Goal: Find specific page/section: Find specific page/section

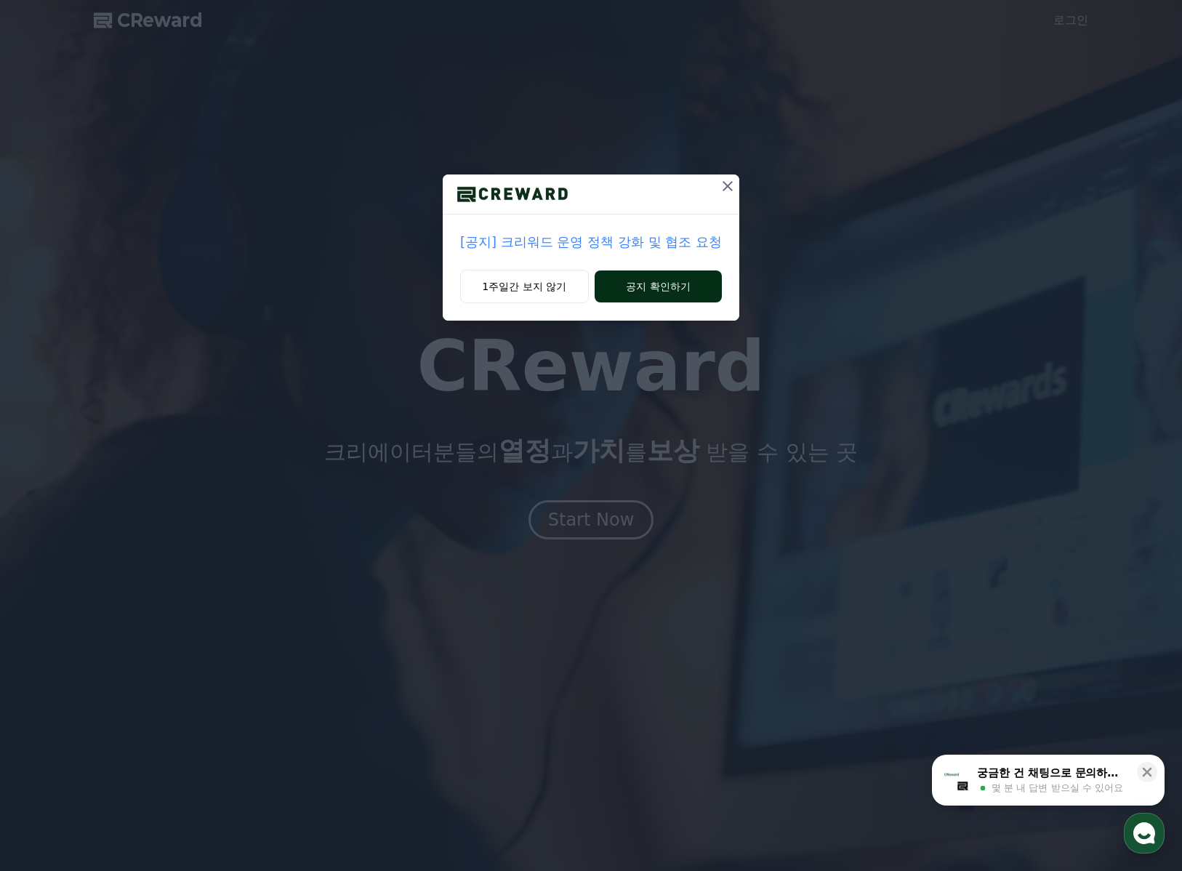
click at [658, 285] on button "공지 확인하기" at bounding box center [657, 286] width 127 height 32
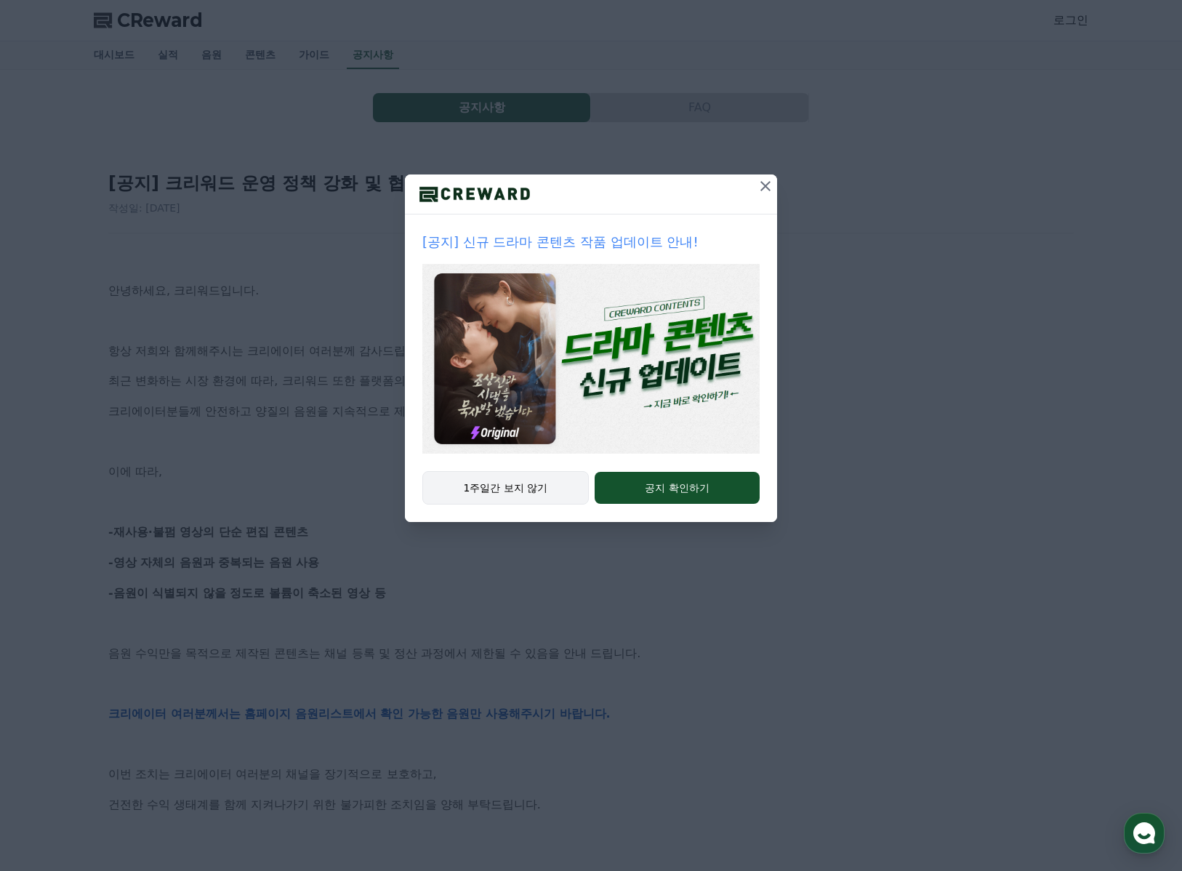
click at [533, 492] on button "1주일간 보지 않기" at bounding box center [505, 487] width 166 height 33
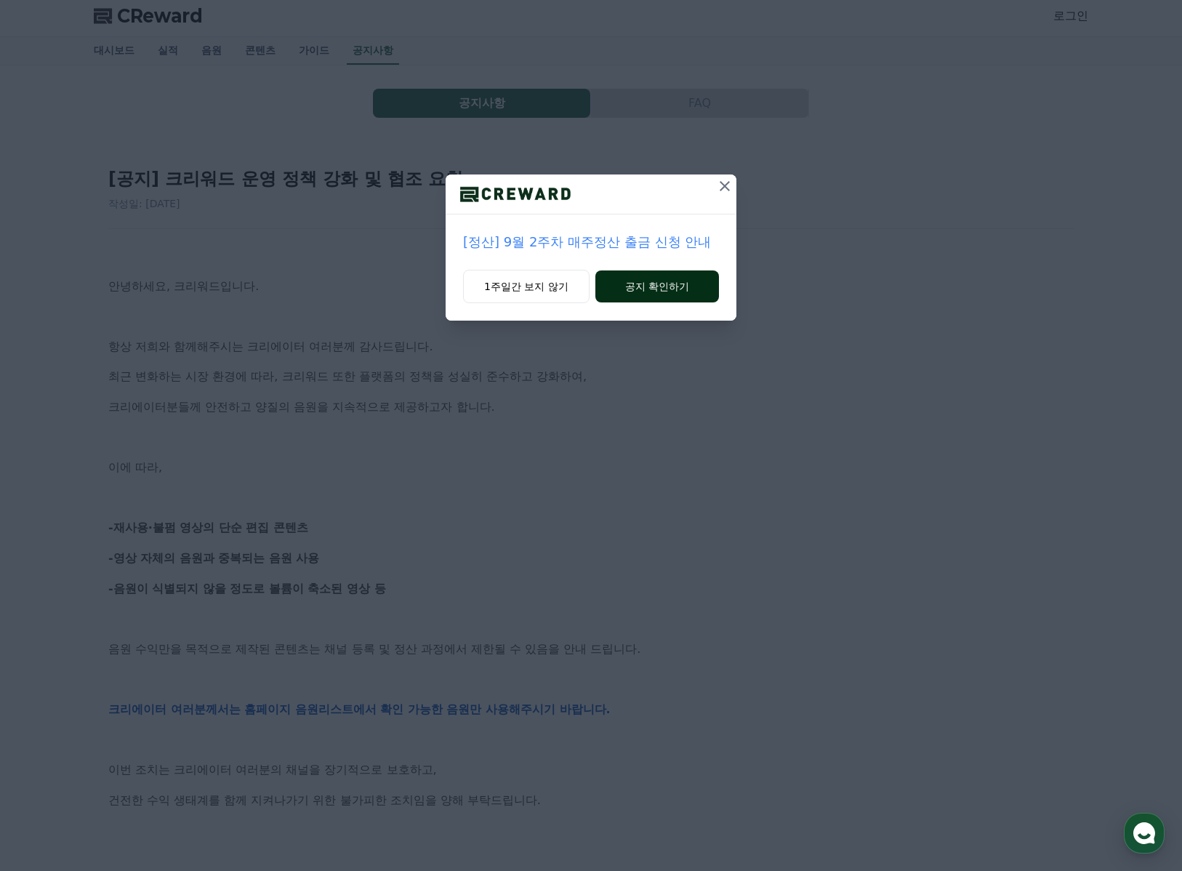
scroll to position [7, 0]
click at [646, 288] on button "공지 확인하기" at bounding box center [657, 286] width 124 height 32
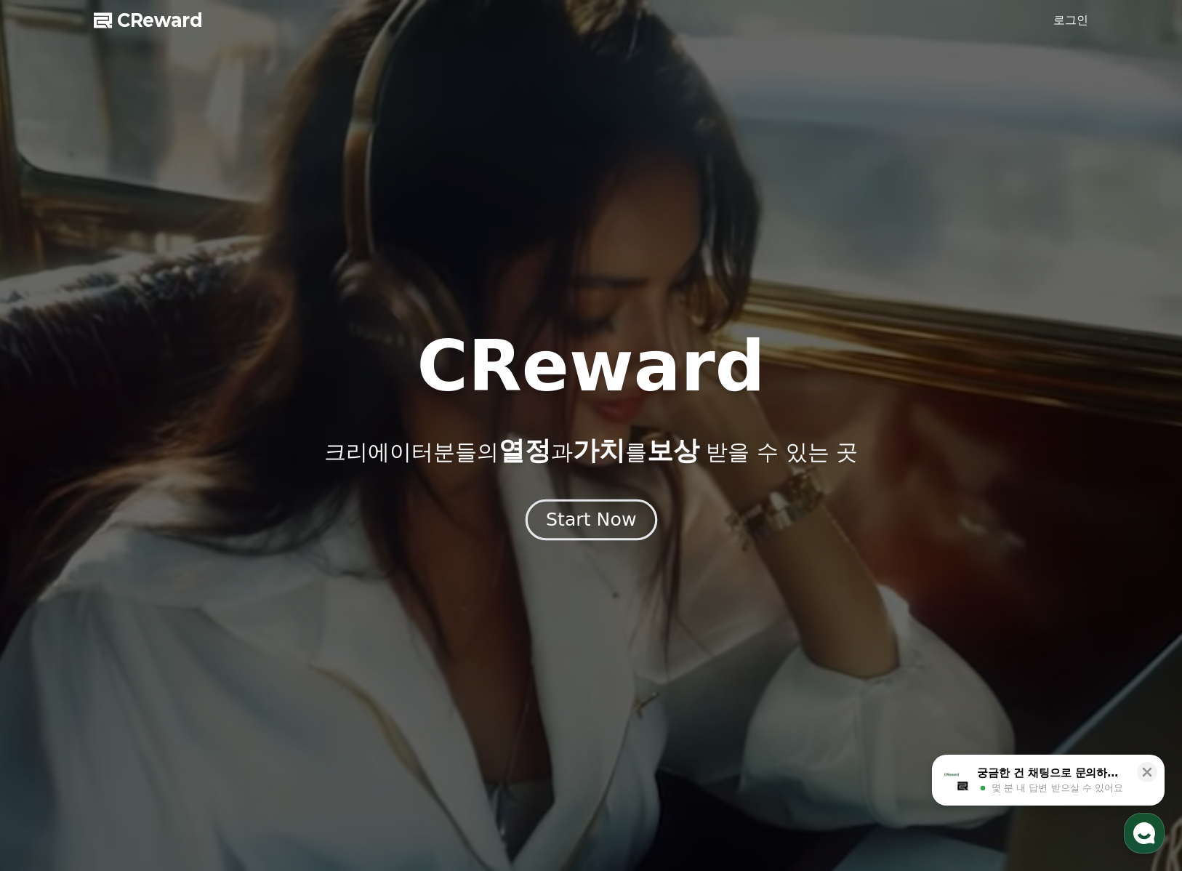
click at [592, 528] on div "Start Now" at bounding box center [591, 519] width 90 height 25
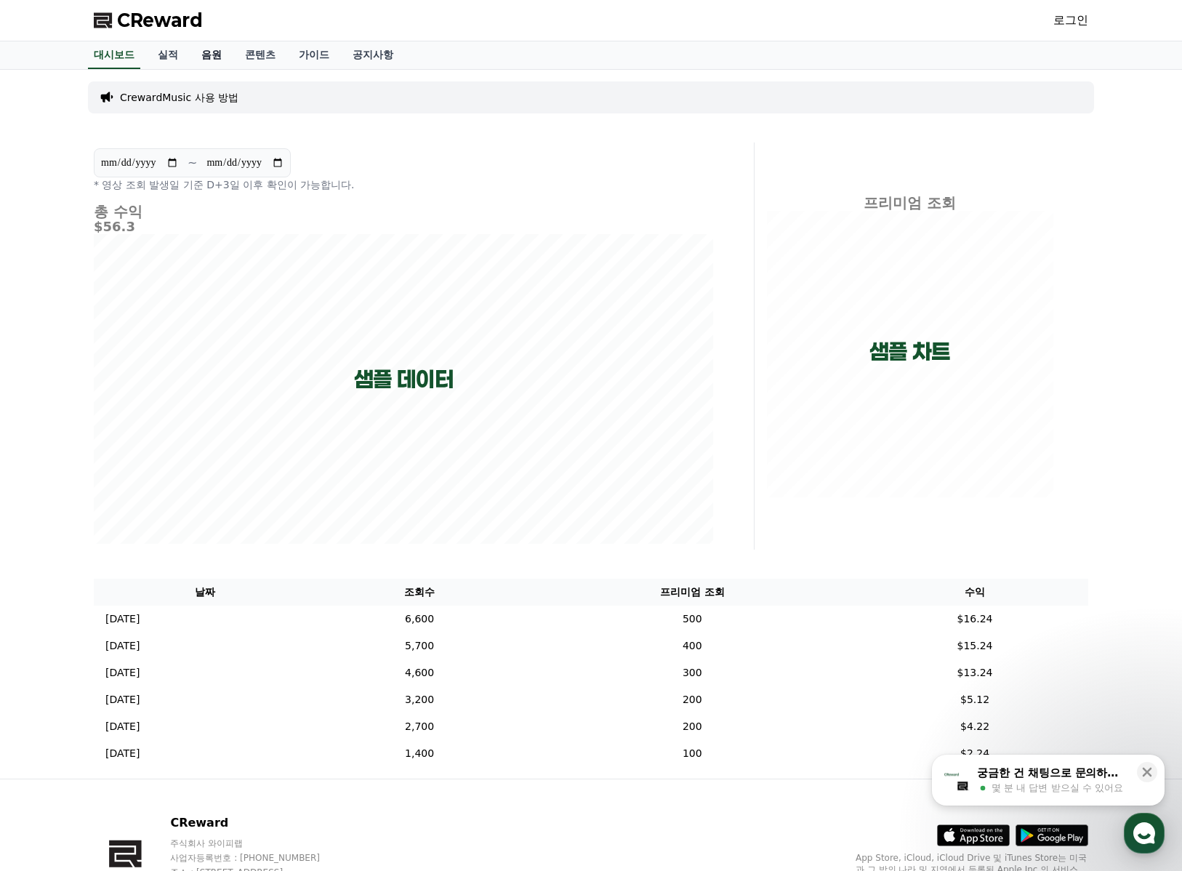
click at [205, 55] on link "음원" at bounding box center [212, 55] width 44 height 28
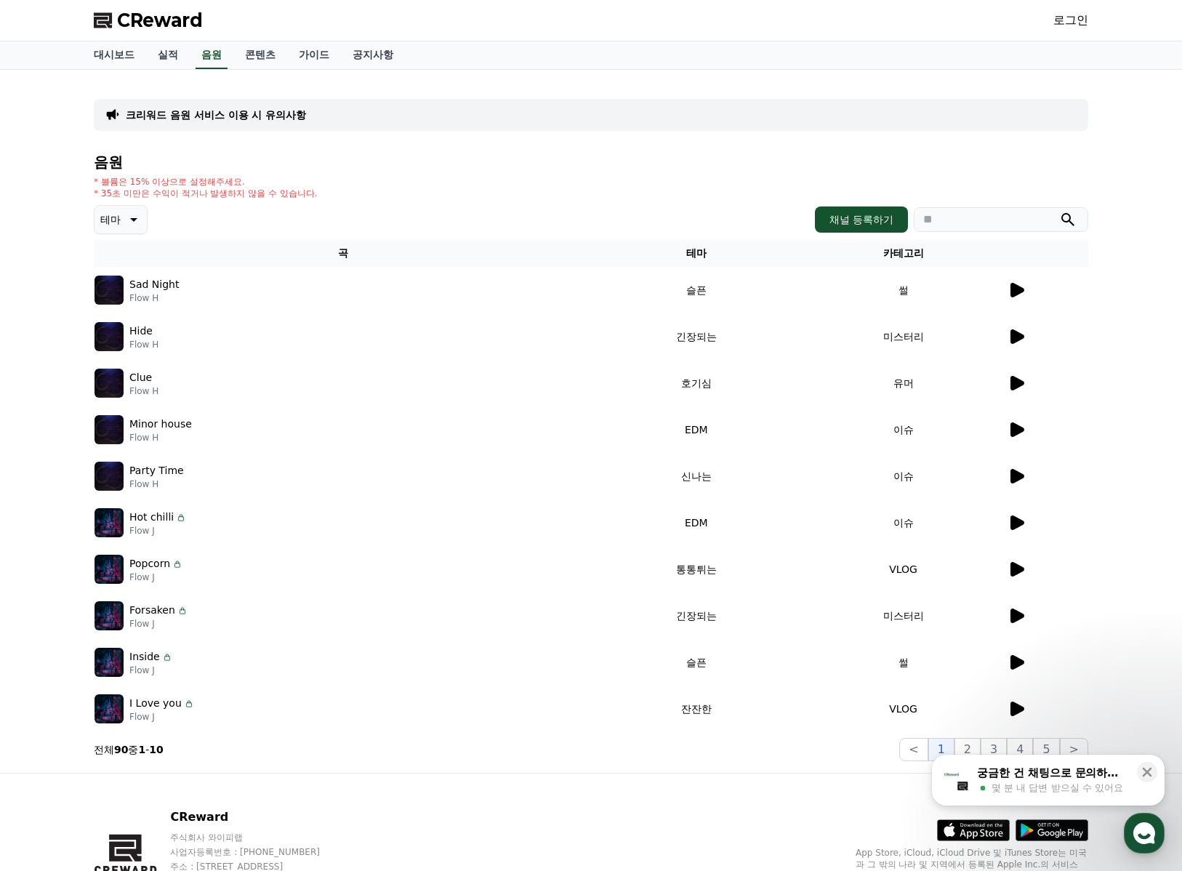
click at [1005, 285] on td "썰" at bounding box center [902, 290] width 207 height 47
click at [1016, 290] on icon at bounding box center [1017, 290] width 14 height 15
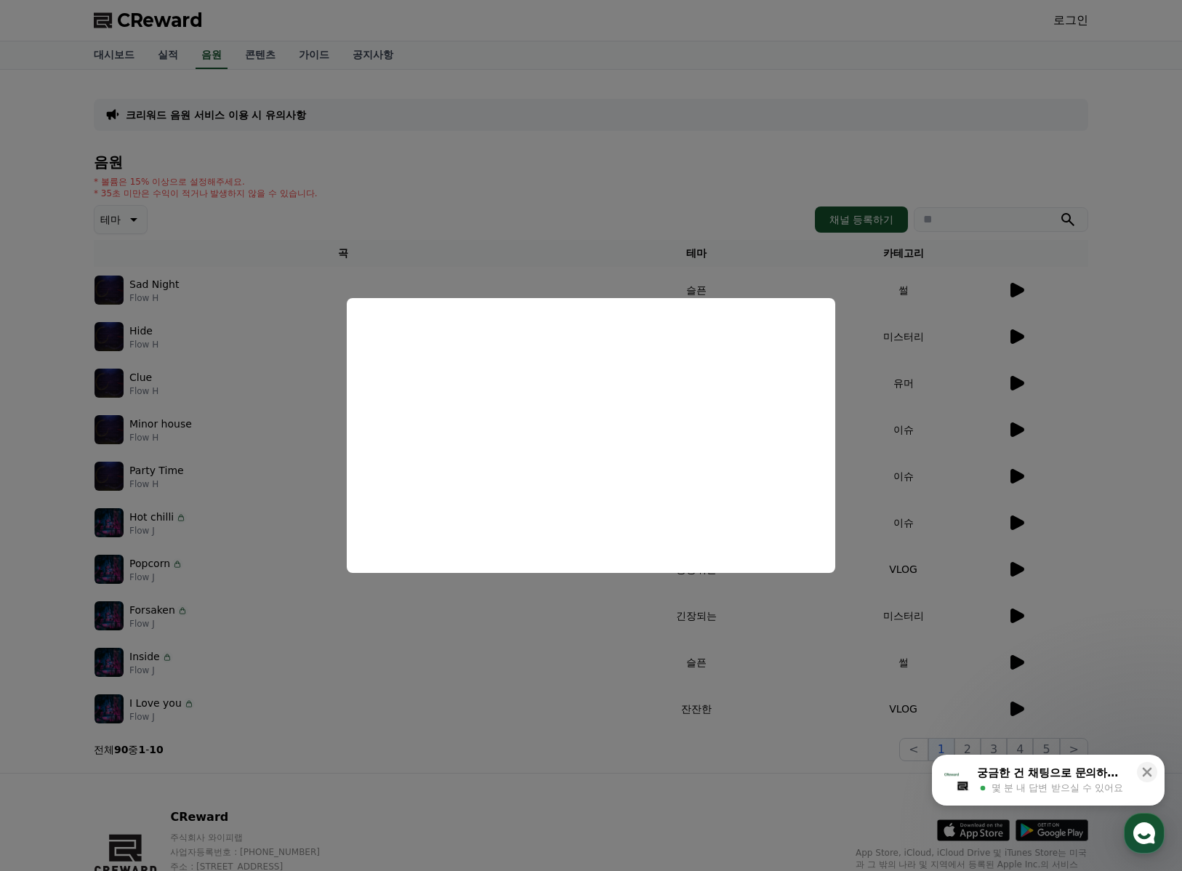
click at [694, 203] on button "close modal" at bounding box center [591, 435] width 1182 height 871
